Goal: Leave review/rating: Leave review/rating

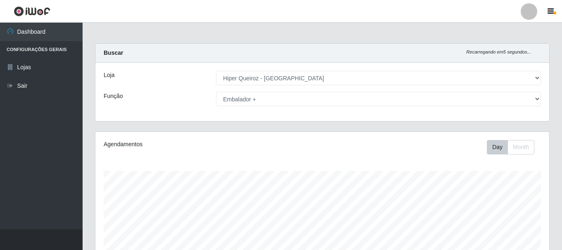
select select "513"
select select "70"
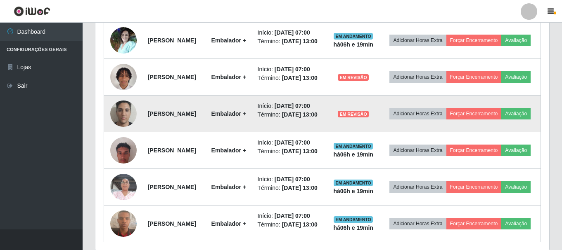
scroll to position [289, 0]
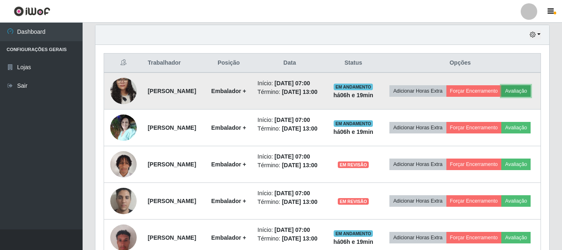
click at [501, 97] on button "Avaliação" at bounding box center [515, 91] width 29 height 12
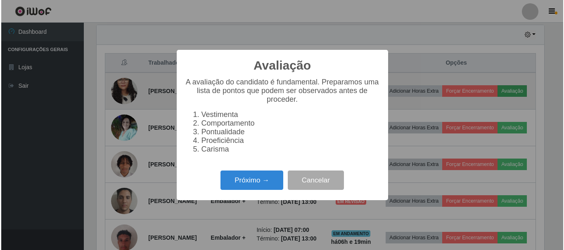
scroll to position [171, 449]
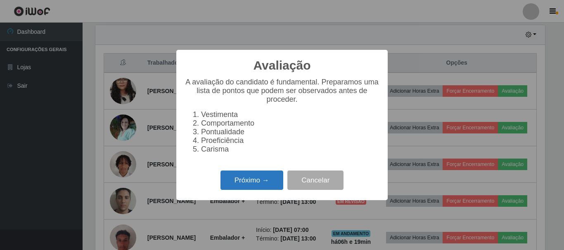
click at [254, 187] on button "Próximo →" at bounding box center [251, 180] width 63 height 19
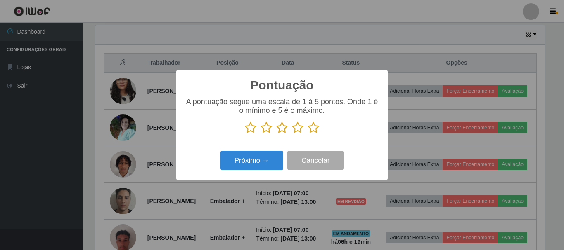
click at [317, 129] on icon at bounding box center [313, 128] width 12 height 12
click at [307, 134] on input "radio" at bounding box center [307, 134] width 0 height 0
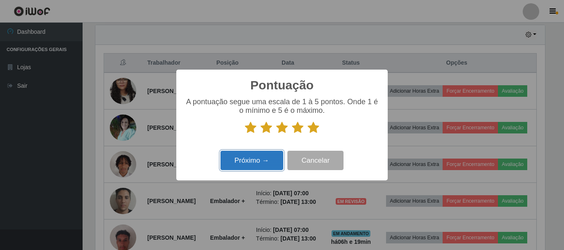
click at [251, 163] on button "Próximo →" at bounding box center [251, 160] width 63 height 19
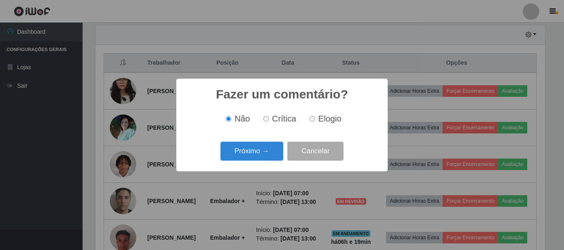
click at [313, 120] on input "Elogio" at bounding box center [312, 118] width 5 height 5
radio input "true"
click at [248, 152] on button "Próximo →" at bounding box center [251, 151] width 63 height 19
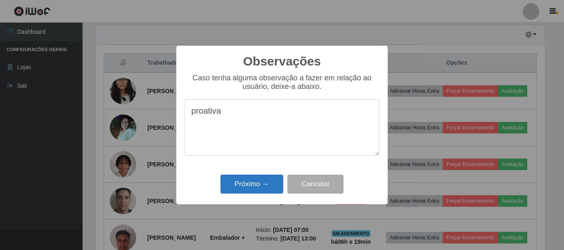
type textarea "proativa"
click at [253, 188] on button "Próximo →" at bounding box center [251, 184] width 63 height 19
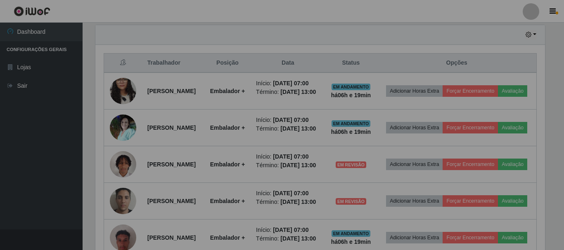
scroll to position [171, 454]
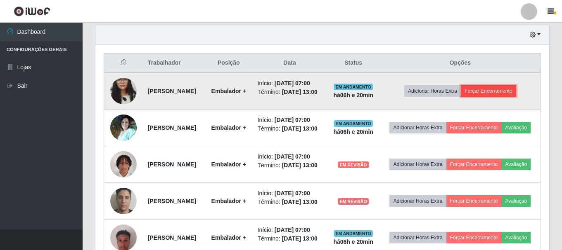
click at [495, 97] on button "Forçar Encerramento" at bounding box center [488, 91] width 55 height 12
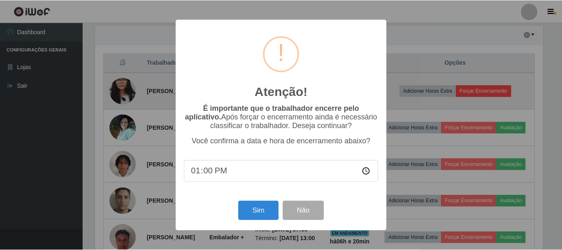
scroll to position [171, 449]
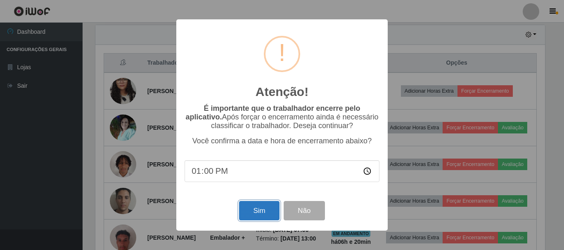
click at [252, 211] on button "Sim" at bounding box center [259, 210] width 40 height 19
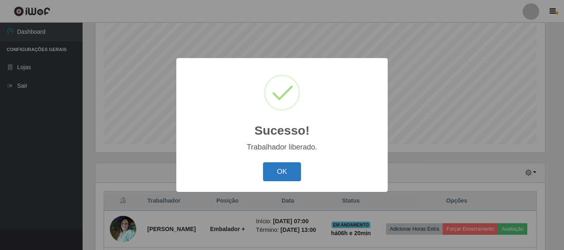
click at [278, 174] on button "OK" at bounding box center [282, 172] width 38 height 19
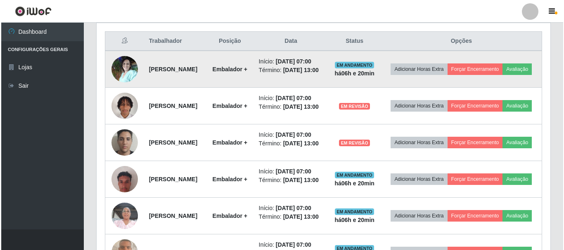
scroll to position [316, 0]
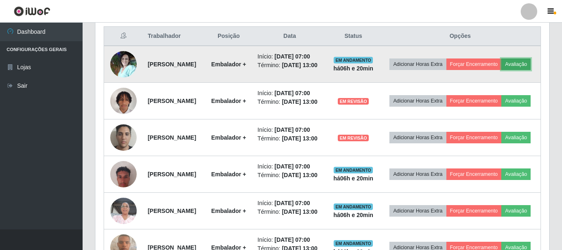
click at [501, 70] on button "Avaliação" at bounding box center [515, 65] width 29 height 12
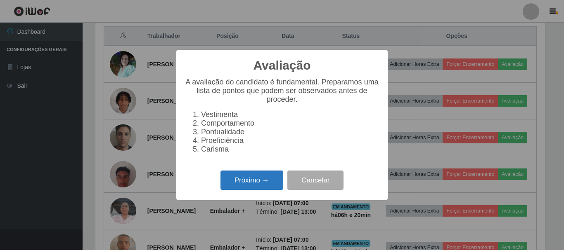
click at [236, 186] on button "Próximo →" at bounding box center [251, 180] width 63 height 19
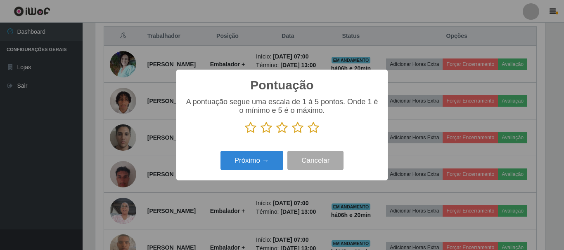
scroll to position [412499, 412221]
click at [313, 130] on icon at bounding box center [313, 128] width 12 height 12
click at [307, 134] on input "radio" at bounding box center [307, 134] width 0 height 0
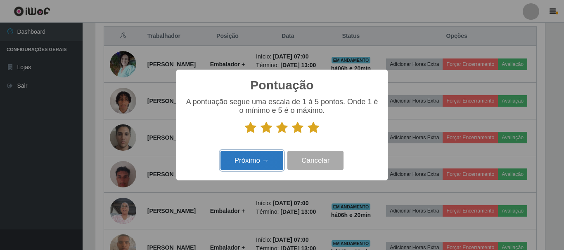
click at [260, 160] on button "Próximo →" at bounding box center [251, 160] width 63 height 19
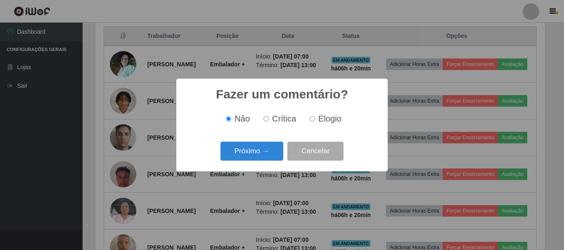
click at [310, 119] on input "Elogio" at bounding box center [312, 118] width 5 height 5
radio input "true"
click at [269, 154] on button "Próximo →" at bounding box center [251, 151] width 63 height 19
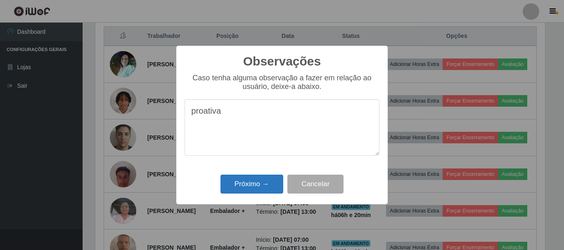
type textarea "proativa"
click at [265, 186] on button "Próximo →" at bounding box center [251, 184] width 63 height 19
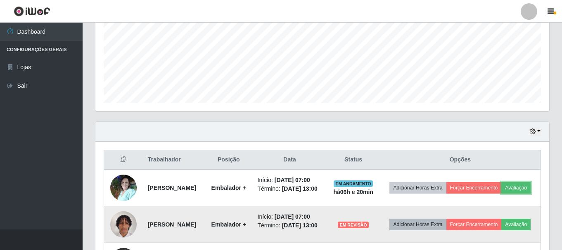
scroll to position [274, 0]
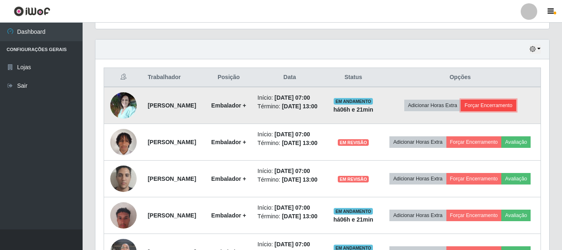
click at [490, 111] on button "Forçar Encerramento" at bounding box center [488, 106] width 55 height 12
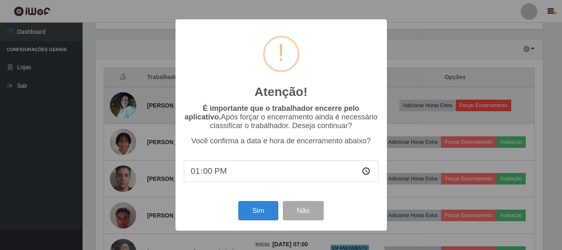
scroll to position [171, 449]
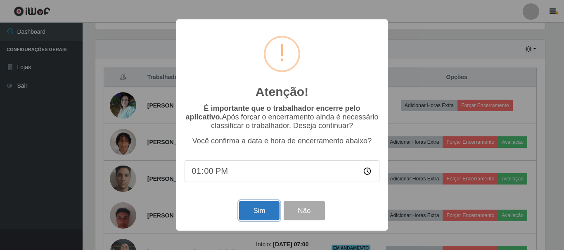
click at [247, 205] on button "Sim" at bounding box center [259, 210] width 40 height 19
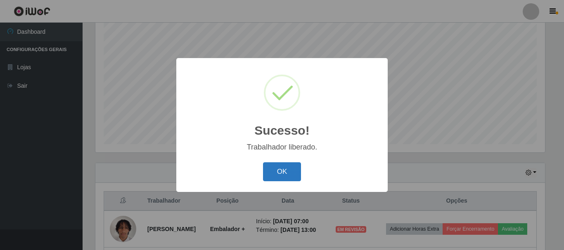
click at [286, 172] on button "OK" at bounding box center [282, 172] width 38 height 19
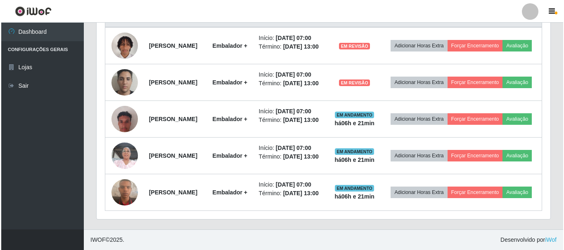
scroll to position [316, 0]
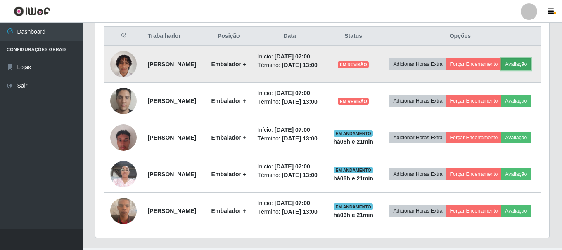
click at [501, 70] on button "Avaliação" at bounding box center [515, 65] width 29 height 12
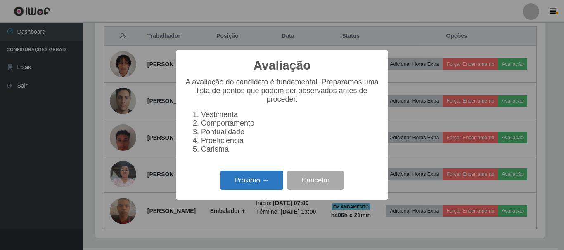
click at [253, 187] on button "Próximo →" at bounding box center [251, 180] width 63 height 19
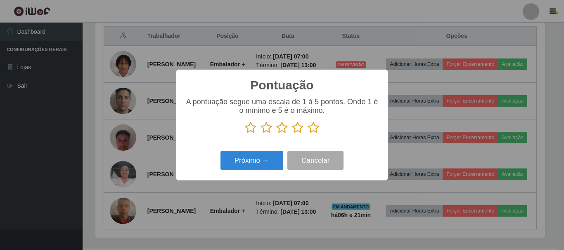
scroll to position [412499, 412221]
click at [312, 131] on icon at bounding box center [313, 128] width 12 height 12
click at [307, 134] on input "radio" at bounding box center [307, 134] width 0 height 0
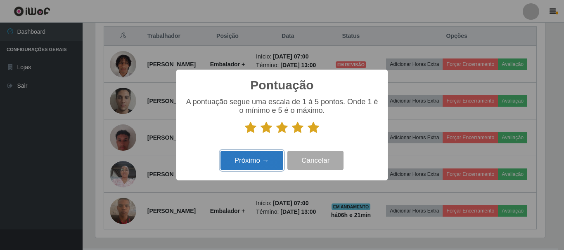
click at [268, 161] on button "Próximo →" at bounding box center [251, 160] width 63 height 19
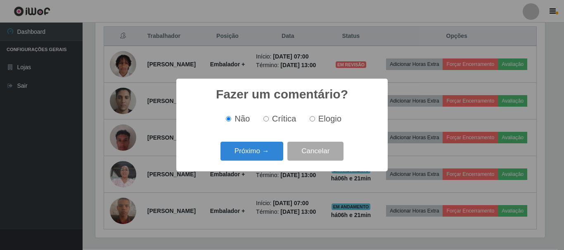
click at [312, 119] on input "Elogio" at bounding box center [312, 118] width 5 height 5
radio input "true"
click at [264, 148] on button "Próximo →" at bounding box center [251, 151] width 63 height 19
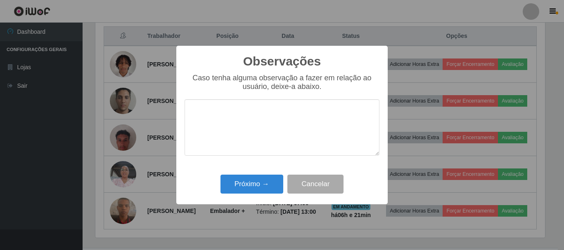
click at [232, 118] on textarea at bounding box center [281, 127] width 195 height 57
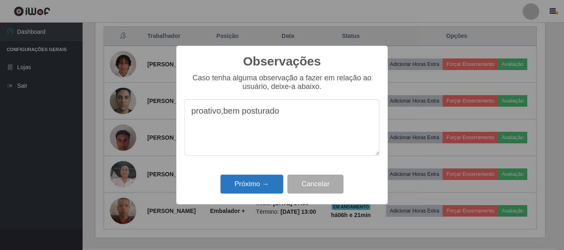
type textarea "proativo,bem posturado"
click at [255, 181] on button "Próximo →" at bounding box center [251, 184] width 63 height 19
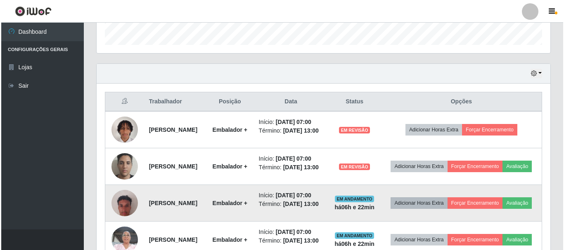
scroll to position [233, 0]
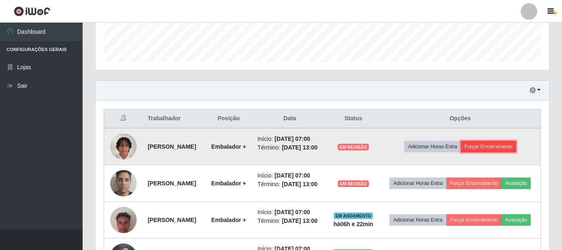
click at [492, 150] on button "Forçar Encerramento" at bounding box center [488, 147] width 55 height 12
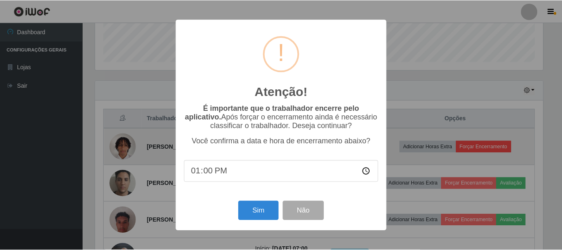
scroll to position [171, 449]
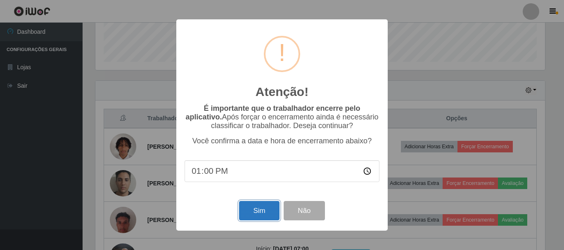
click at [258, 215] on button "Sim" at bounding box center [259, 210] width 40 height 19
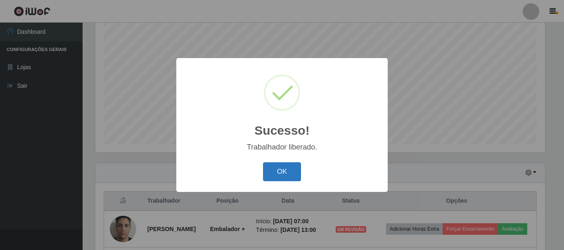
click at [271, 172] on button "OK" at bounding box center [282, 172] width 38 height 19
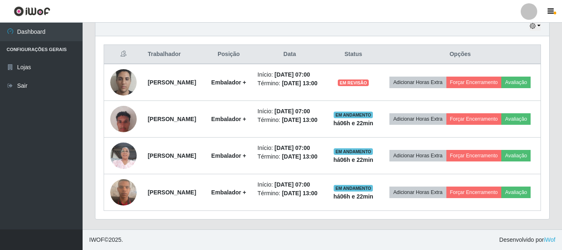
scroll to position [316, 0]
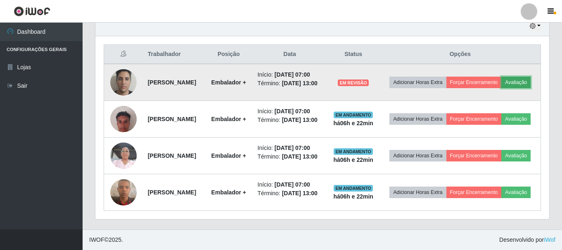
click at [501, 79] on button "Avaliação" at bounding box center [515, 83] width 29 height 12
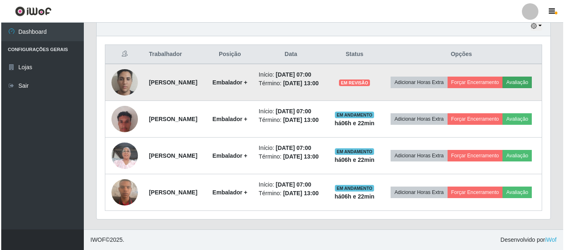
scroll to position [171, 449]
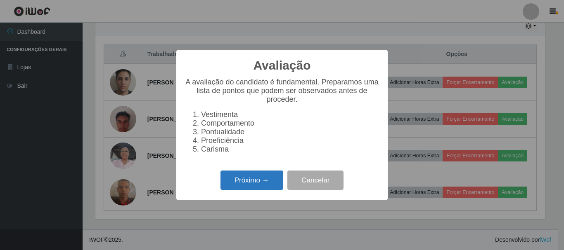
click at [263, 186] on button "Próximo →" at bounding box center [251, 180] width 63 height 19
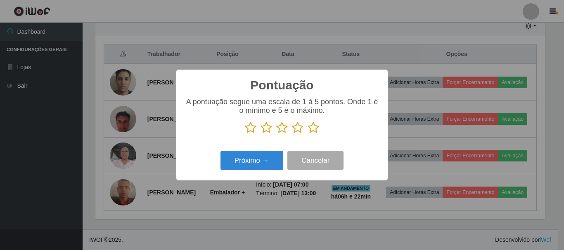
click at [313, 130] on icon at bounding box center [313, 128] width 12 height 12
click at [307, 134] on input "radio" at bounding box center [307, 134] width 0 height 0
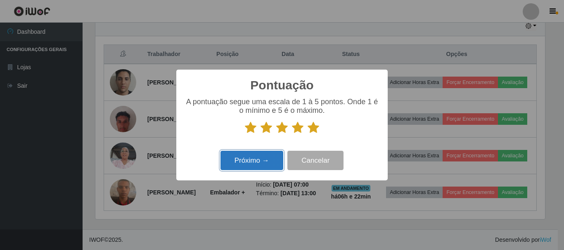
click at [253, 165] on button "Próximo →" at bounding box center [251, 160] width 63 height 19
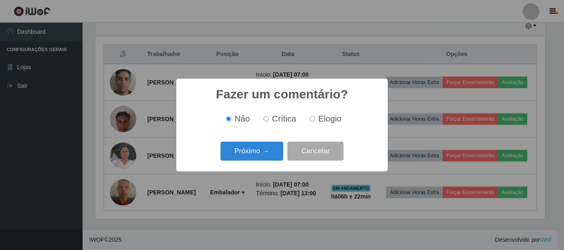
click at [316, 122] on label "Elogio" at bounding box center [323, 118] width 35 height 9
click at [315, 122] on input "Elogio" at bounding box center [312, 118] width 5 height 5
radio input "true"
click at [251, 154] on button "Próximo →" at bounding box center [251, 151] width 63 height 19
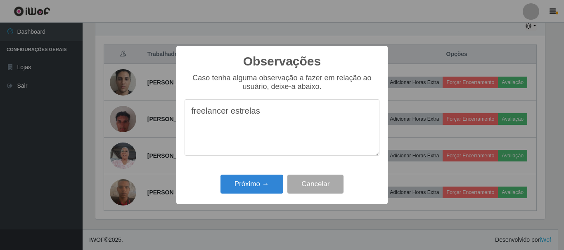
click at [229, 117] on textarea "freelancer estrelas" at bounding box center [281, 127] width 195 height 57
type textarea "freelancer 5 estrelas"
click at [260, 184] on button "Próximo →" at bounding box center [251, 184] width 63 height 19
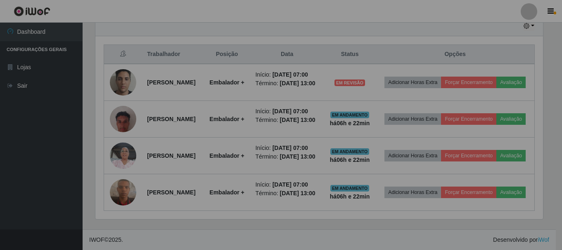
scroll to position [171, 454]
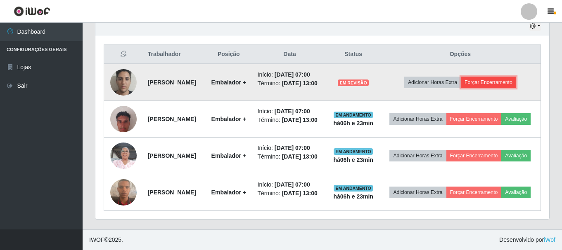
click at [497, 77] on button "Forçar Encerramento" at bounding box center [488, 83] width 55 height 12
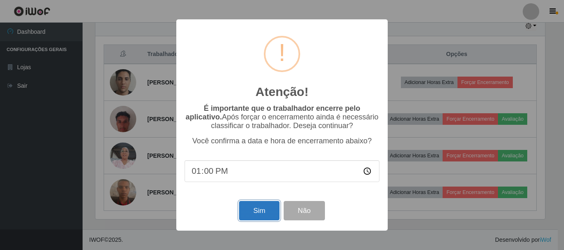
click at [258, 213] on button "Sim" at bounding box center [259, 210] width 40 height 19
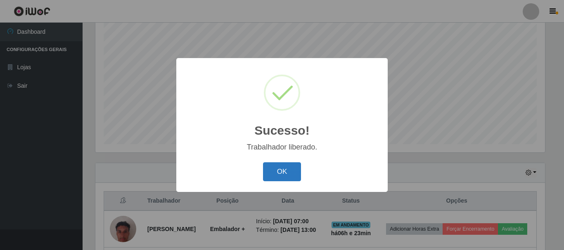
click at [281, 171] on button "OK" at bounding box center [282, 172] width 38 height 19
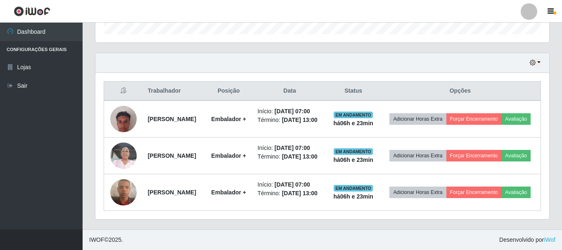
scroll to position [305, 0]
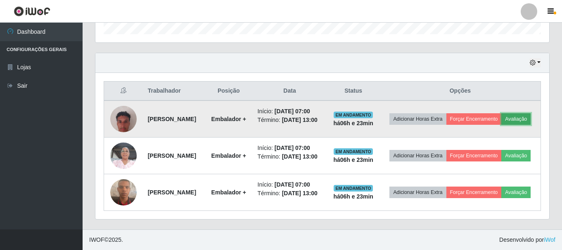
click at [501, 113] on button "Avaliação" at bounding box center [515, 119] width 29 height 12
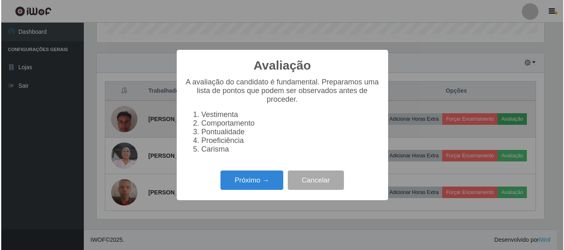
scroll to position [171, 449]
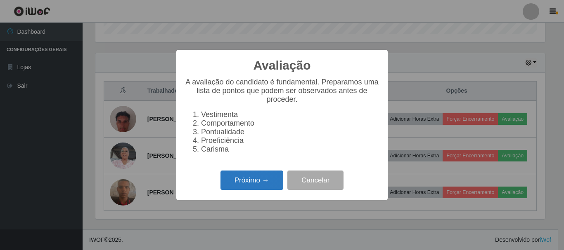
click at [260, 188] on button "Próximo →" at bounding box center [251, 180] width 63 height 19
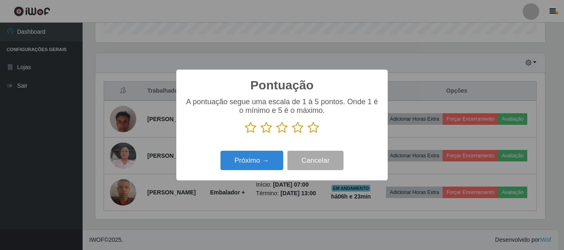
scroll to position [412499, 412221]
click at [315, 127] on icon at bounding box center [313, 128] width 12 height 12
click at [307, 134] on input "radio" at bounding box center [307, 134] width 0 height 0
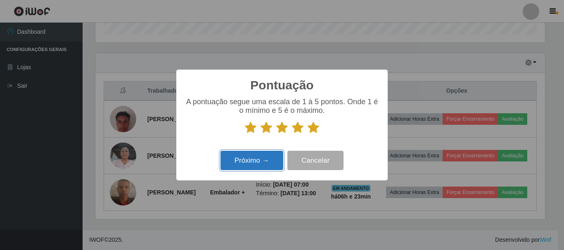
click at [258, 161] on button "Próximo →" at bounding box center [251, 160] width 63 height 19
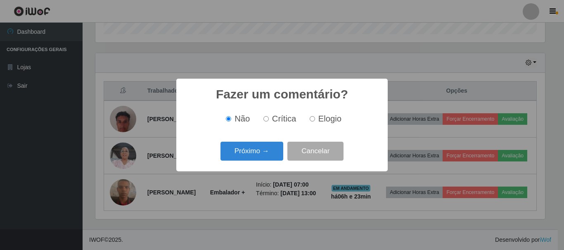
click at [315, 120] on label "Elogio" at bounding box center [323, 118] width 35 height 9
click at [315, 120] on input "Elogio" at bounding box center [312, 118] width 5 height 5
radio input "true"
click at [265, 153] on button "Próximo →" at bounding box center [251, 151] width 63 height 19
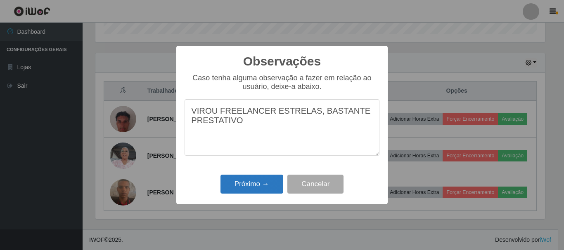
type textarea "VIROU FREELANCER ESTRELAS, BASTANTE PRESTATIVO"
click at [254, 187] on button "Próximo →" at bounding box center [251, 184] width 63 height 19
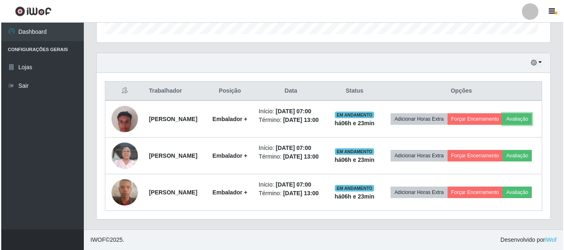
scroll to position [171, 454]
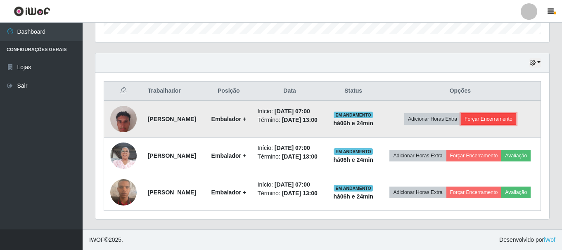
click at [487, 113] on button "Forçar Encerramento" at bounding box center [488, 119] width 55 height 12
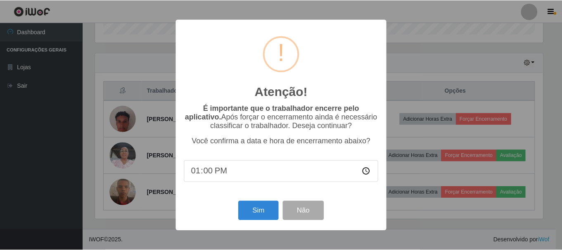
scroll to position [171, 449]
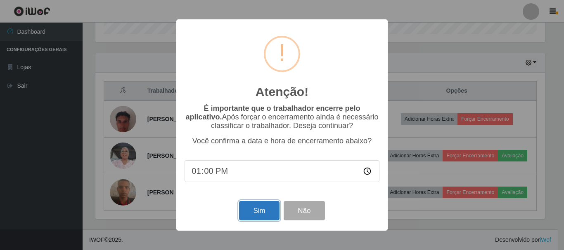
click at [266, 212] on button "Sim" at bounding box center [259, 210] width 40 height 19
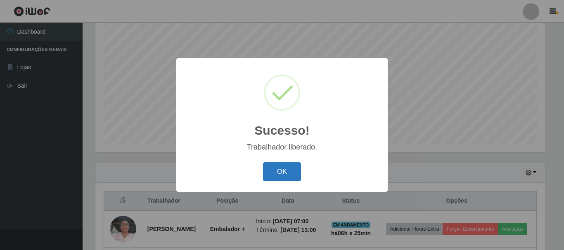
click at [279, 178] on button "OK" at bounding box center [282, 172] width 38 height 19
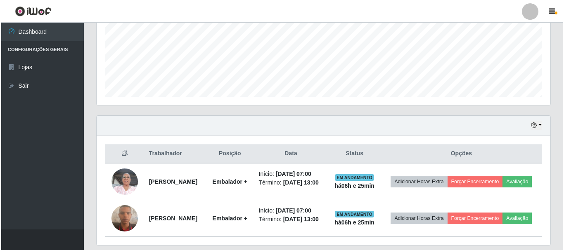
scroll to position [254, 0]
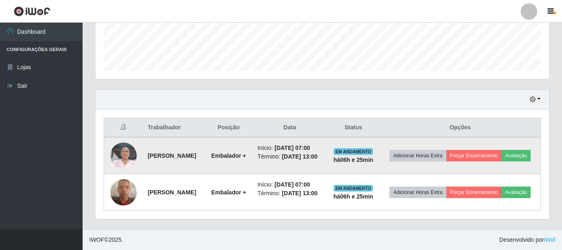
click at [476, 148] on td "Adicionar Horas Extra Forçar Encerramento Avaliação" at bounding box center [460, 155] width 161 height 37
click at [501, 150] on button "Avaliação" at bounding box center [515, 156] width 29 height 12
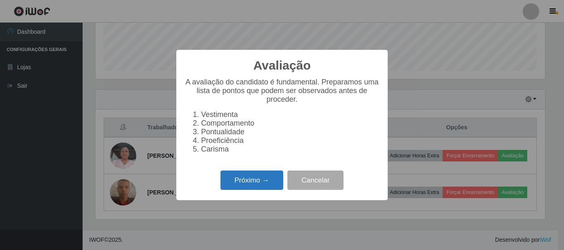
click at [265, 185] on button "Próximo →" at bounding box center [251, 180] width 63 height 19
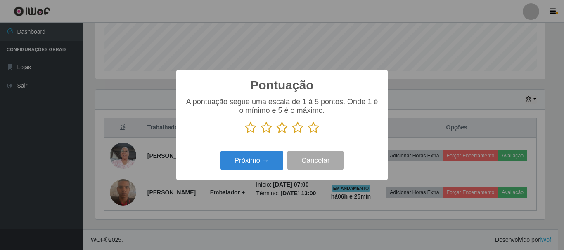
scroll to position [412499, 412221]
click at [312, 128] on icon at bounding box center [313, 128] width 12 height 12
click at [307, 134] on input "radio" at bounding box center [307, 134] width 0 height 0
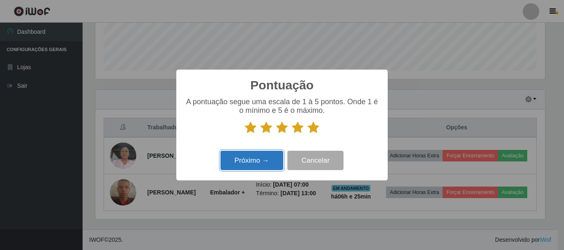
click at [265, 161] on button "Próximo →" at bounding box center [251, 160] width 63 height 19
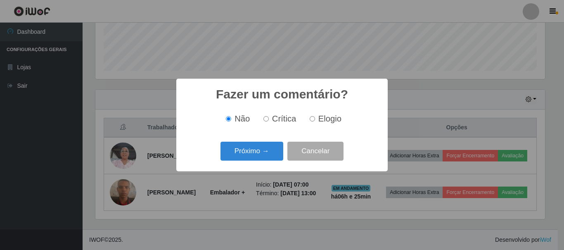
click at [311, 121] on input "Elogio" at bounding box center [312, 118] width 5 height 5
radio input "true"
click at [261, 158] on button "Próximo →" at bounding box center [251, 151] width 63 height 19
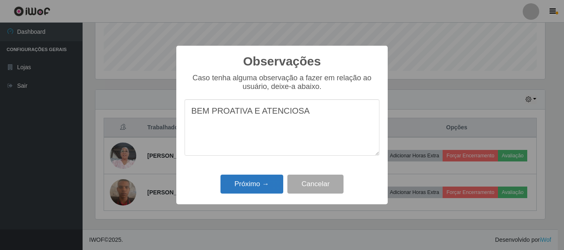
type textarea "BEM PROATIVA E ATENCIOSA"
click at [243, 186] on button "Próximo →" at bounding box center [251, 184] width 63 height 19
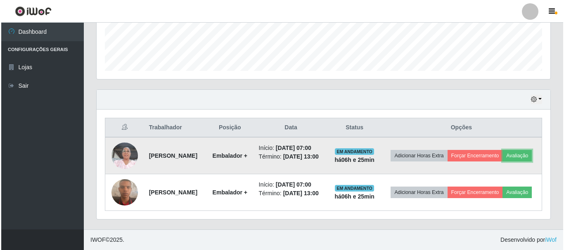
scroll to position [254, 0]
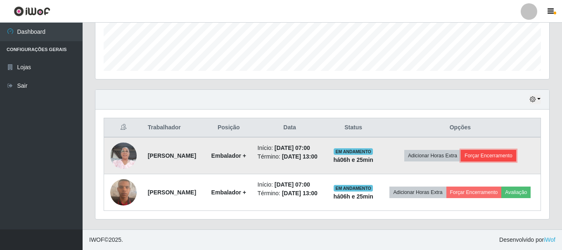
click at [488, 150] on button "Forçar Encerramento" at bounding box center [488, 156] width 55 height 12
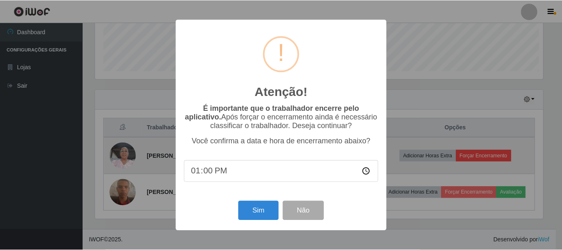
scroll to position [171, 449]
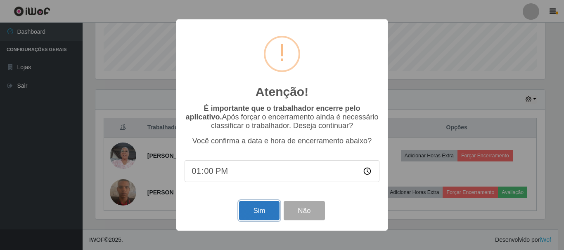
click at [255, 211] on button "Sim" at bounding box center [259, 210] width 40 height 19
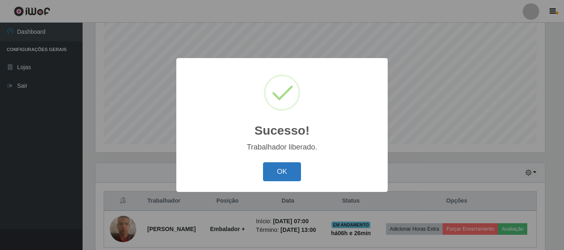
click at [284, 171] on button "OK" at bounding box center [282, 172] width 38 height 19
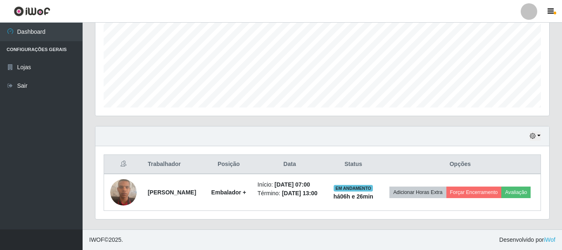
scroll to position [194, 0]
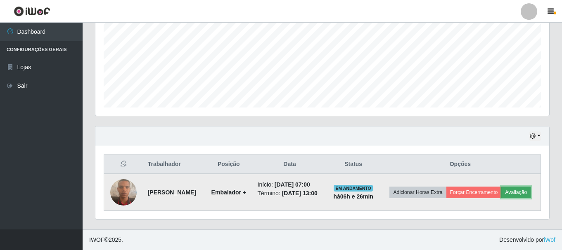
click at [501, 196] on button "Avaliação" at bounding box center [515, 193] width 29 height 12
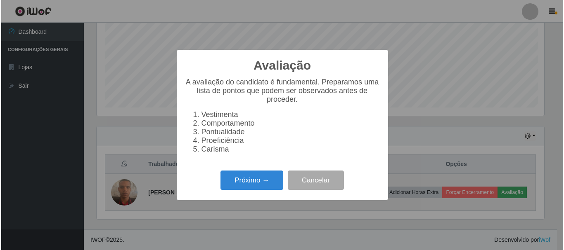
scroll to position [171, 449]
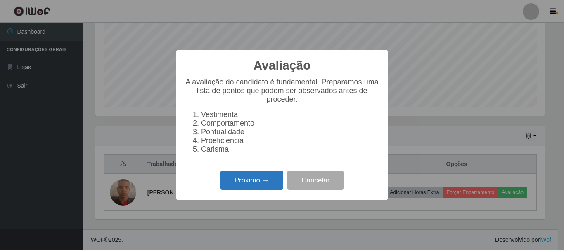
click at [256, 185] on button "Próximo →" at bounding box center [251, 180] width 63 height 19
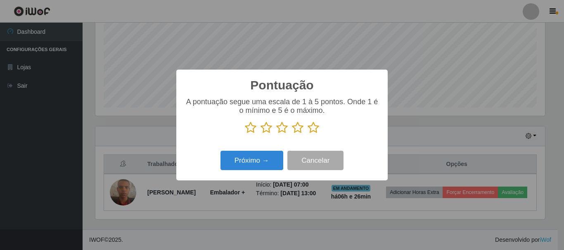
click at [269, 128] on icon at bounding box center [266, 128] width 12 height 12
click at [260, 134] on input "radio" at bounding box center [260, 134] width 0 height 0
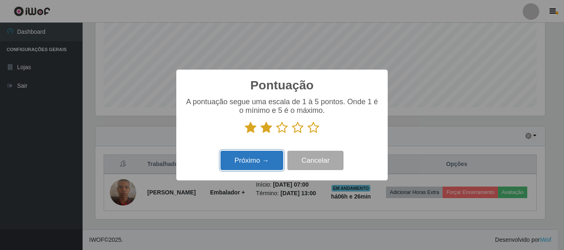
click at [260, 160] on button "Próximo →" at bounding box center [251, 160] width 63 height 19
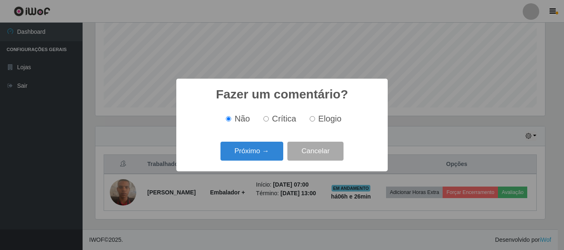
click at [269, 121] on input "Crítica" at bounding box center [265, 118] width 5 height 5
radio input "true"
click at [253, 149] on button "Próximo →" at bounding box center [251, 151] width 63 height 19
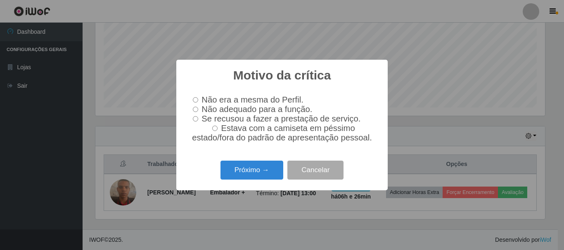
click at [195, 109] on input "Não adequado para a função." at bounding box center [195, 109] width 5 height 5
radio input "true"
click at [252, 170] on button "Próximo →" at bounding box center [251, 170] width 63 height 19
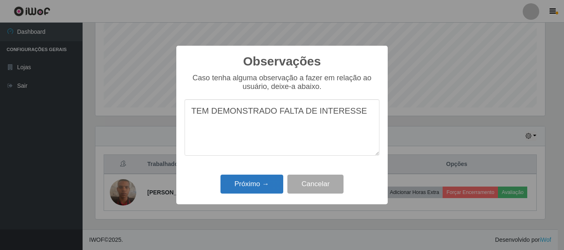
type textarea "TEM DEMONSTRADO FALTA DE INTERESSE"
click at [235, 187] on button "Próximo →" at bounding box center [251, 184] width 63 height 19
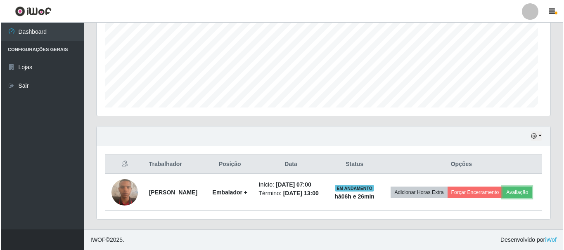
scroll to position [171, 454]
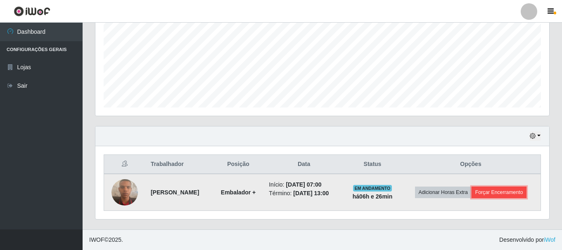
click at [484, 194] on button "Forçar Encerramento" at bounding box center [498, 193] width 55 height 12
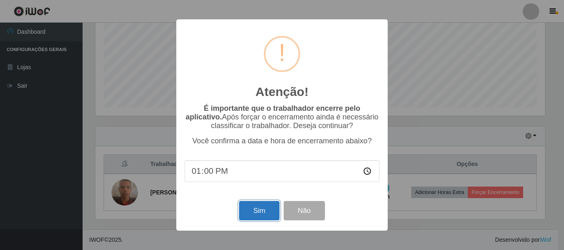
click at [251, 213] on button "Sim" at bounding box center [259, 210] width 40 height 19
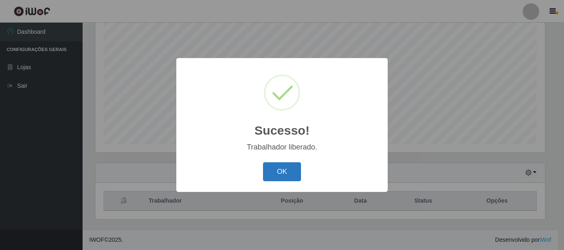
click at [291, 175] on button "OK" at bounding box center [282, 172] width 38 height 19
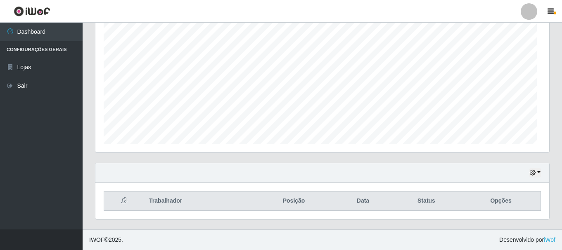
scroll to position [171, 454]
